Goal: Transaction & Acquisition: Purchase product/service

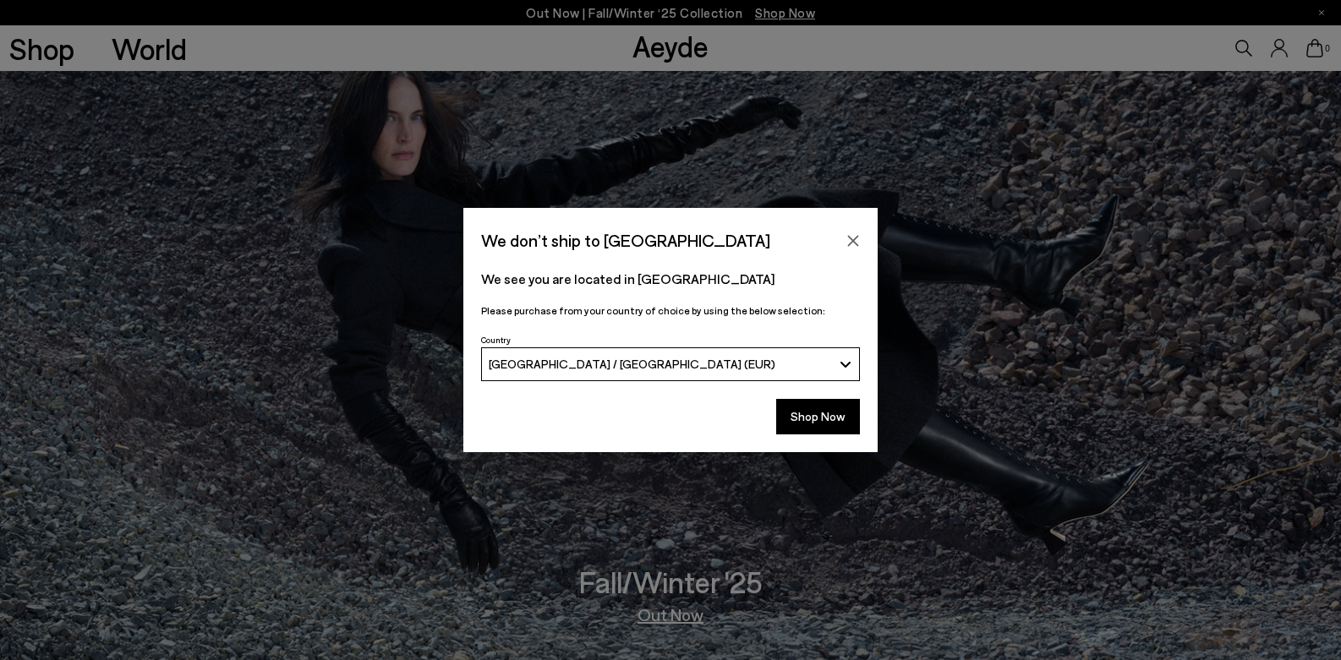
click at [847, 240] on icon "Close" at bounding box center [853, 241] width 14 height 14
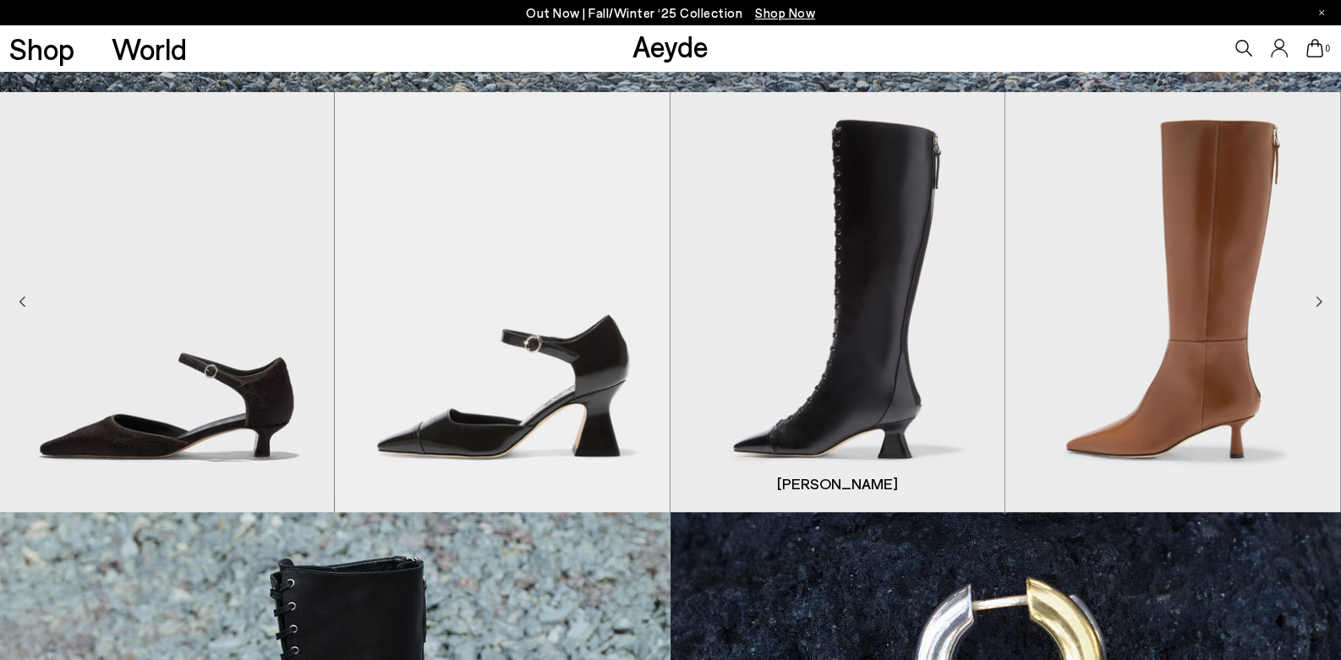
scroll to position [537, 0]
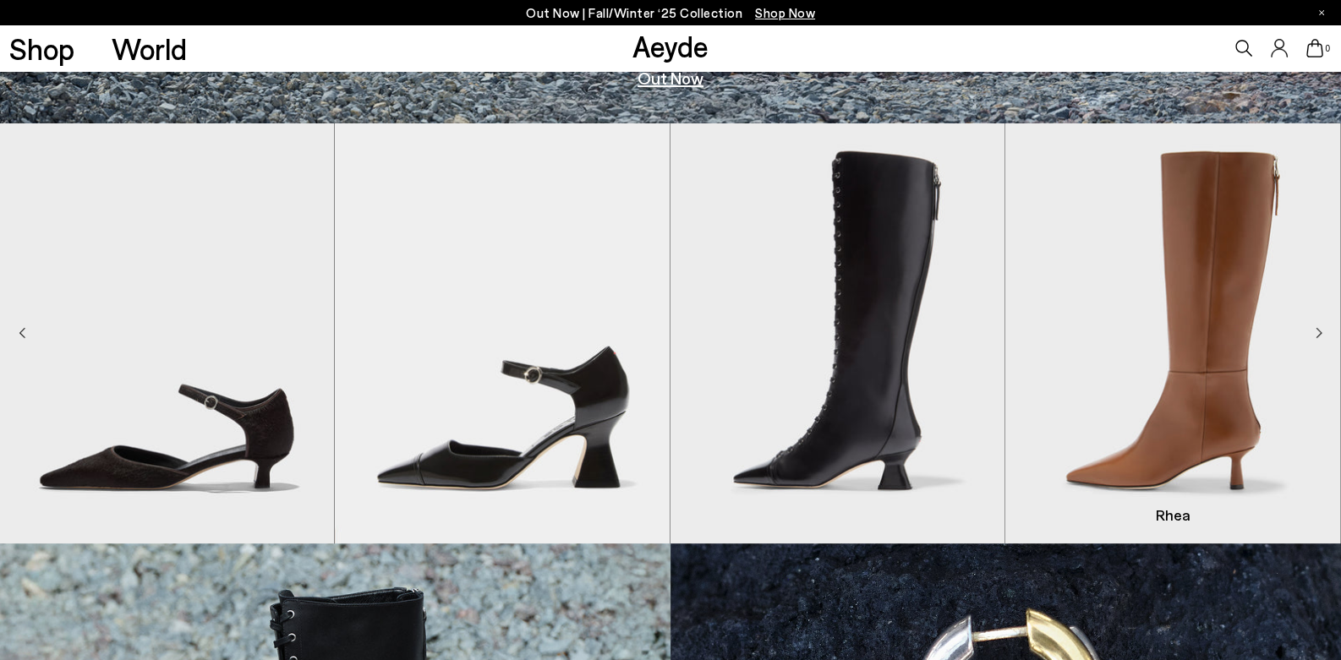
click at [1313, 327] on img "4 / 8" at bounding box center [1172, 333] width 334 height 420
click at [1315, 330] on img "4 / 8" at bounding box center [1172, 333] width 334 height 420
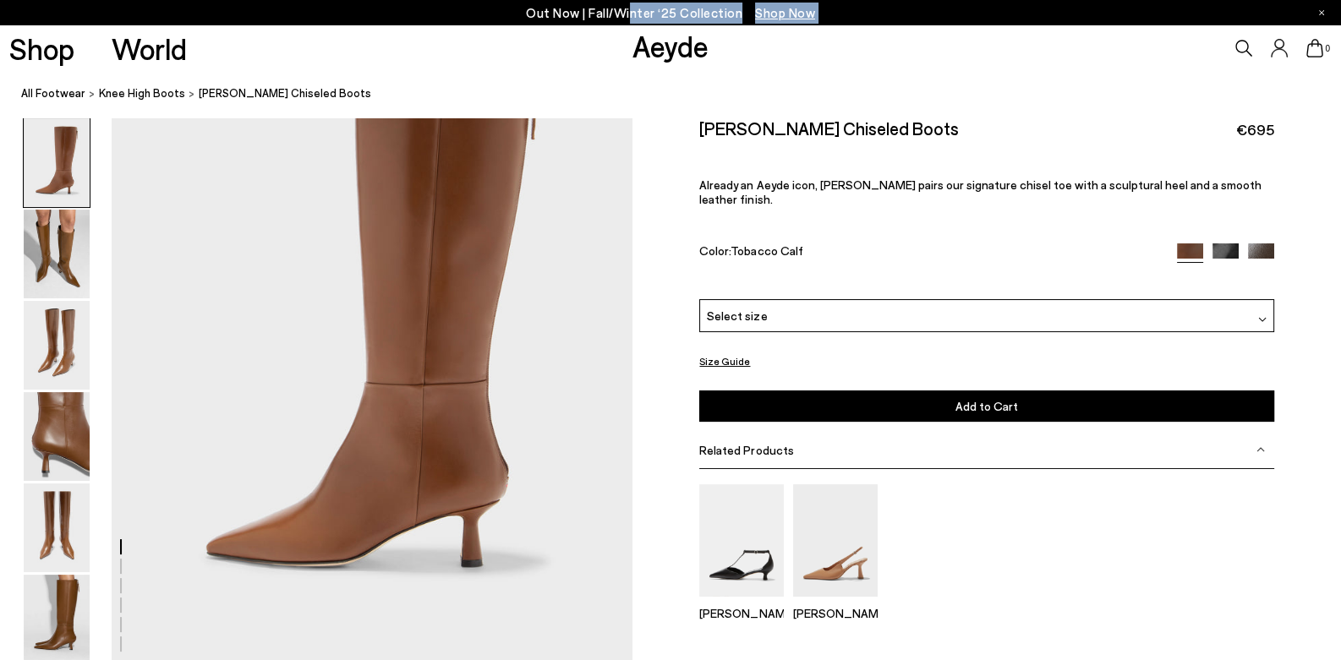
scroll to position [168, 0]
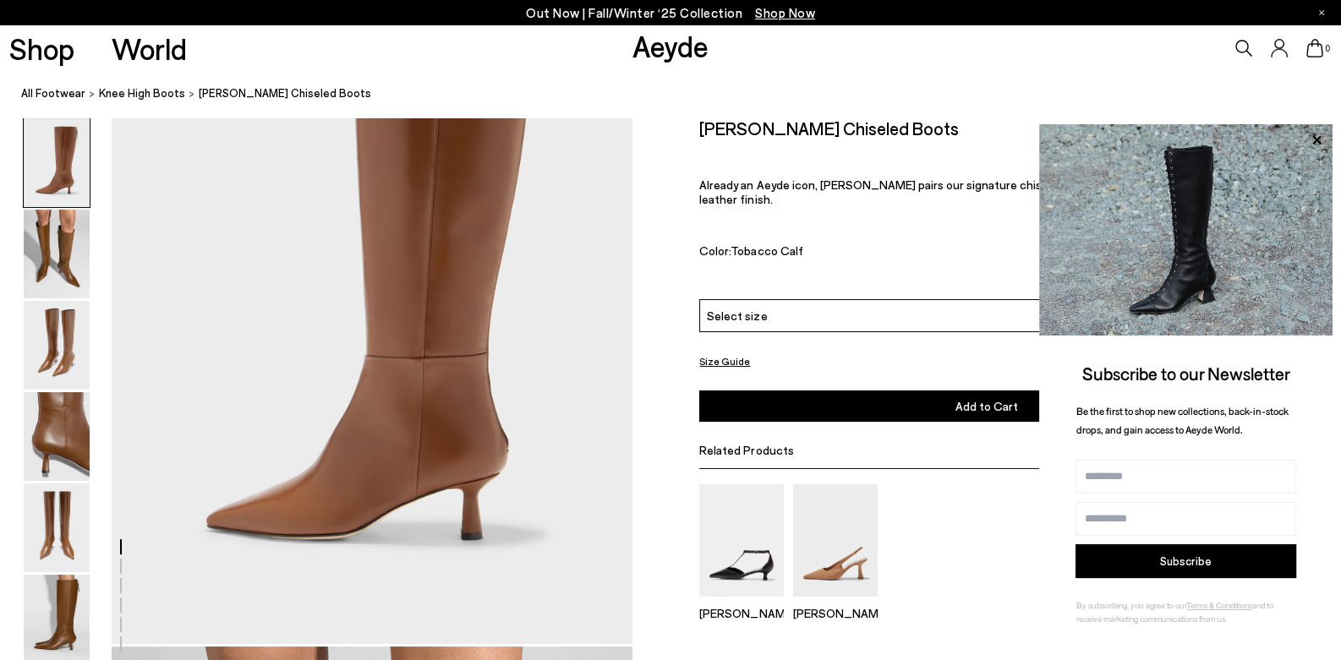
click at [64, 263] on img at bounding box center [57, 254] width 66 height 89
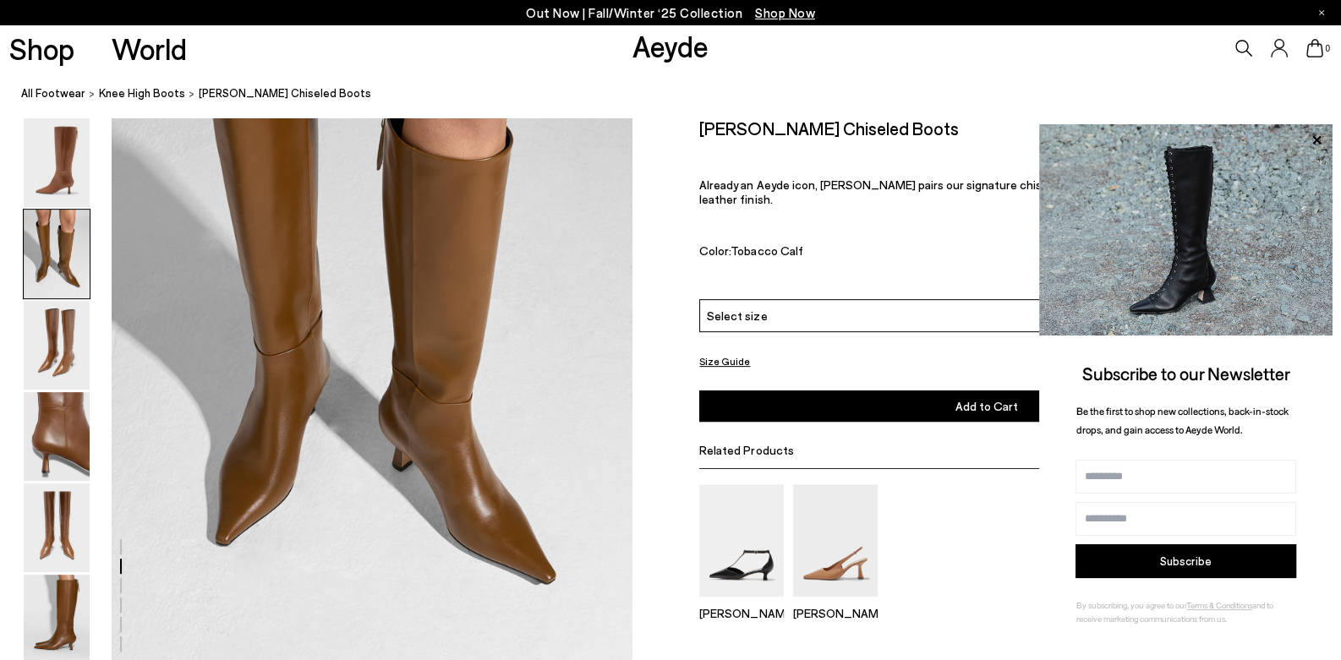
scroll to position [867, 0]
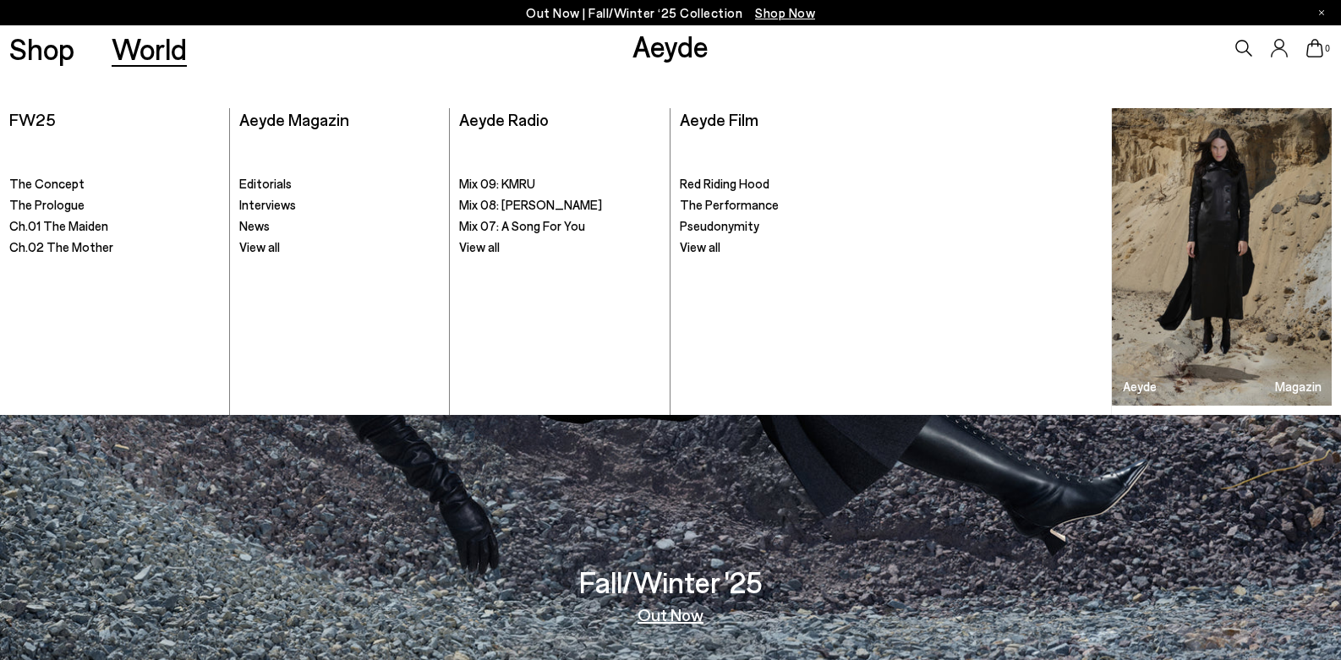
scroll to position [537, 0]
